Goal: Transaction & Acquisition: Purchase product/service

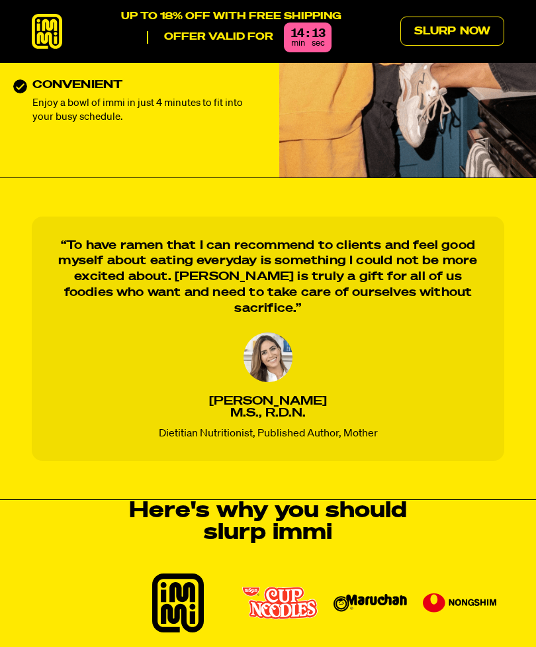
scroll to position [801, 0]
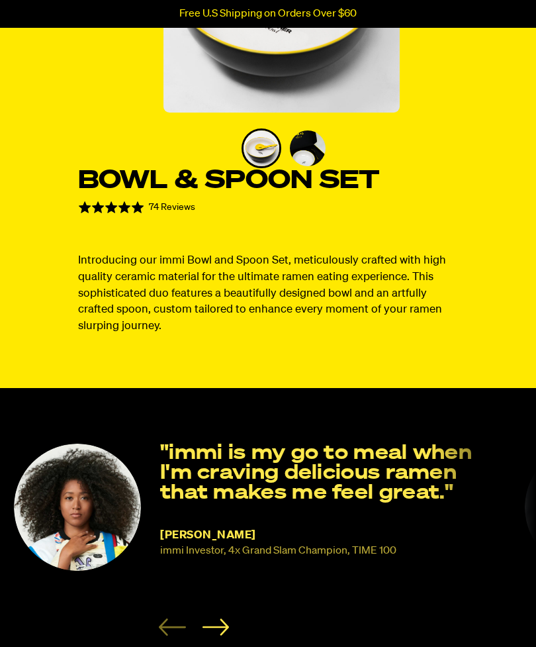
scroll to position [227, 0]
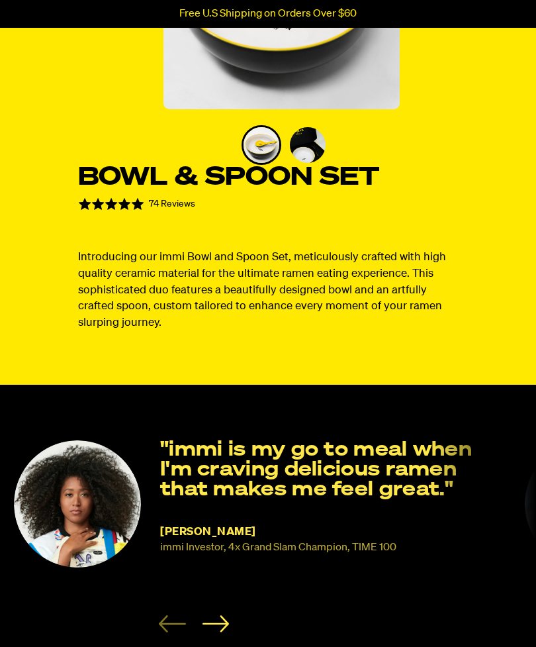
select select "subscription frequency"
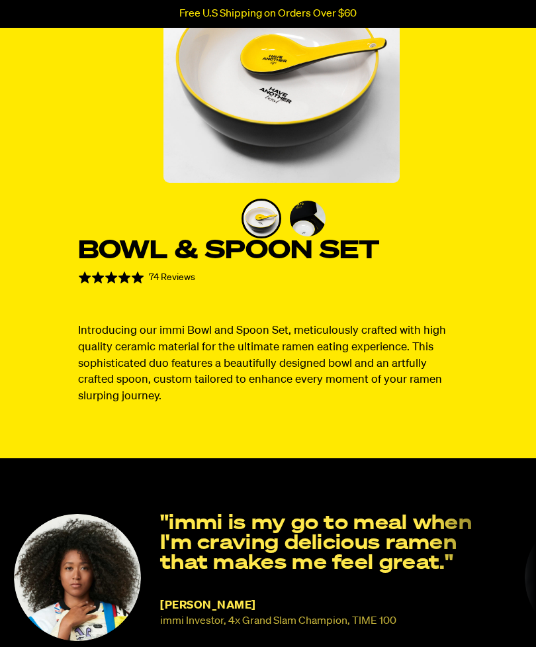
scroll to position [0, 0]
